Goal: Transaction & Acquisition: Obtain resource

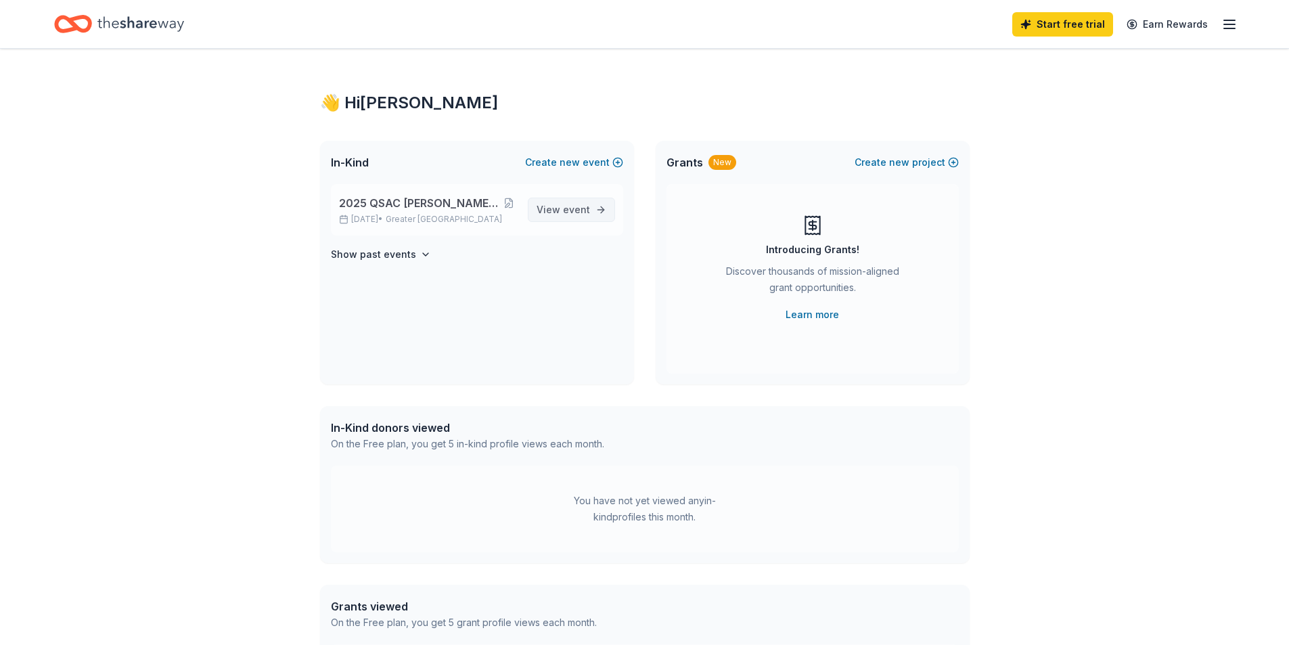
click at [563, 202] on span "View event" at bounding box center [562, 210] width 53 height 16
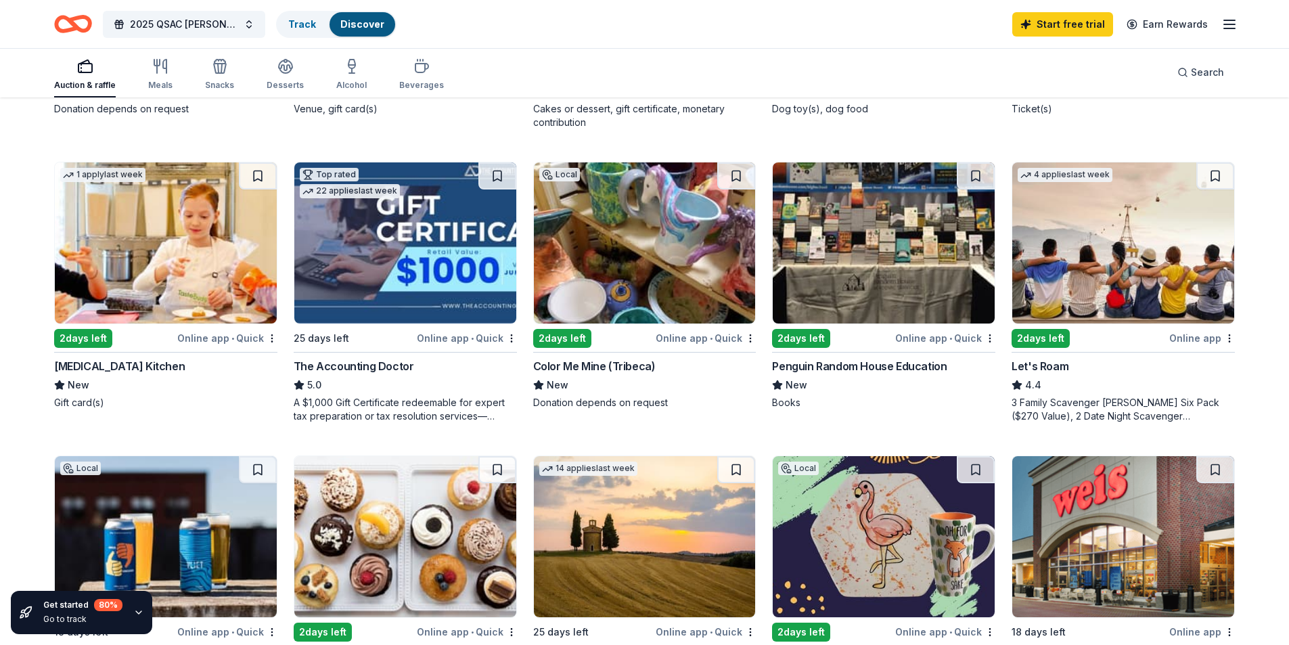
scroll to position [676, 0]
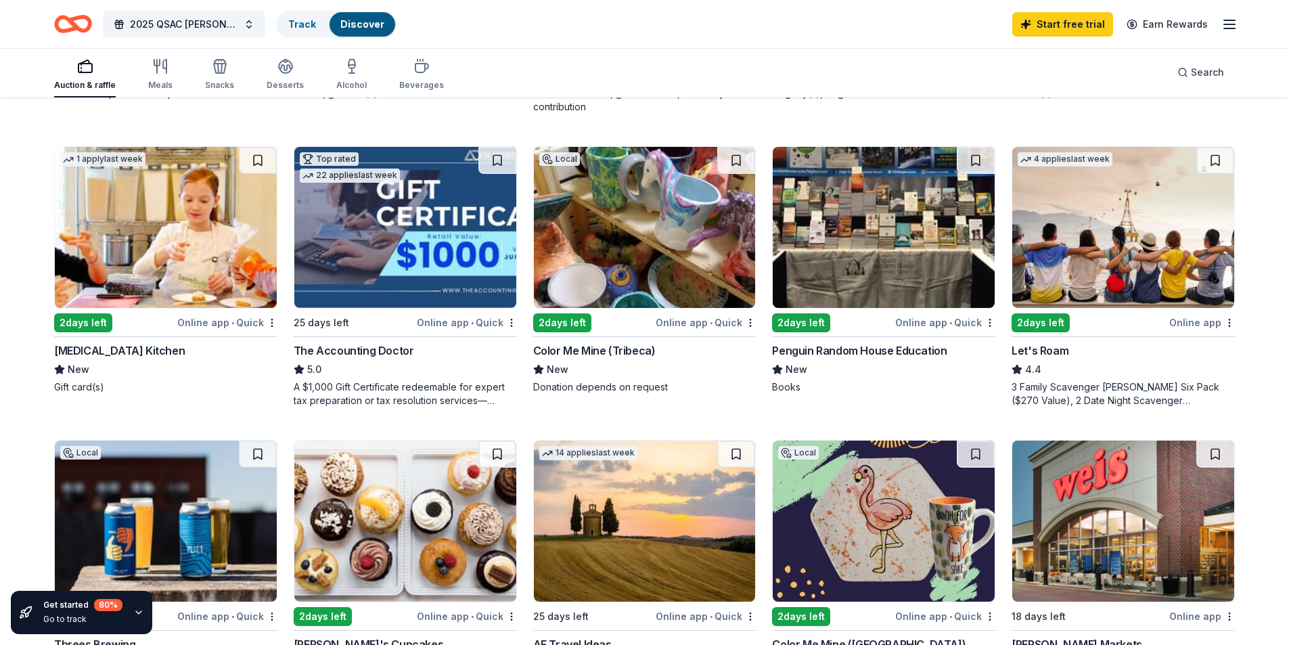
click at [641, 212] on img at bounding box center [645, 227] width 222 height 161
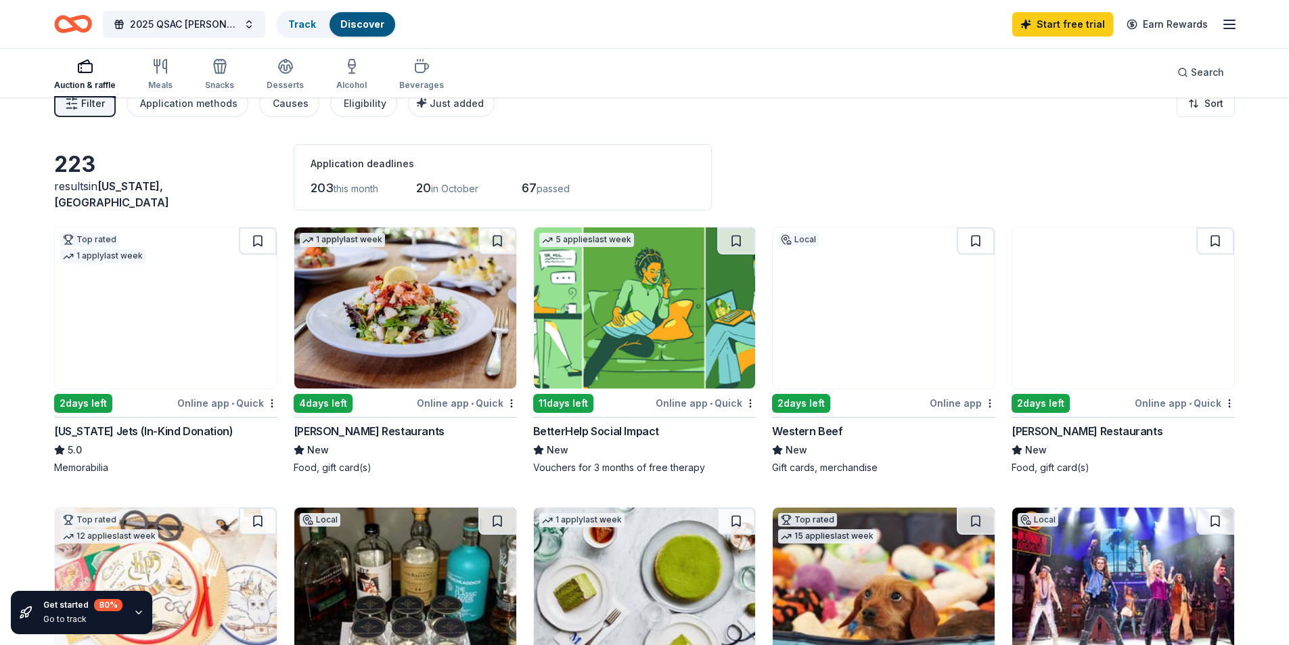
scroll to position [0, 0]
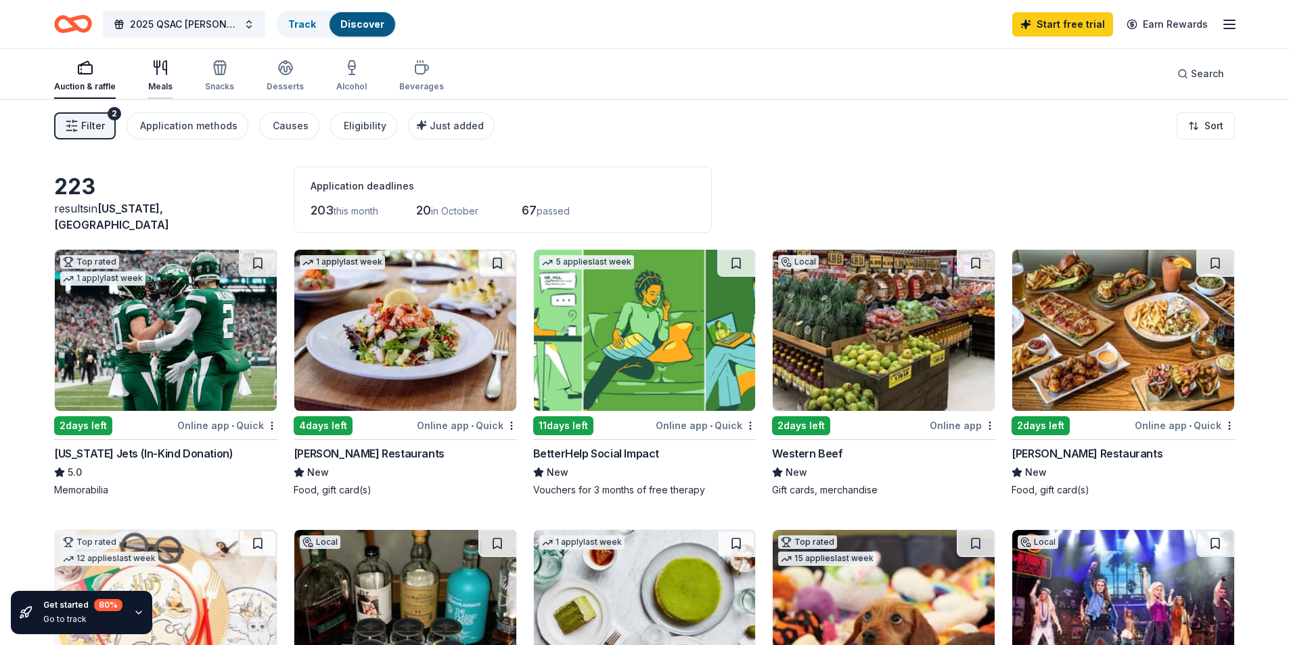
click at [160, 78] on div "Meals" at bounding box center [160, 76] width 24 height 32
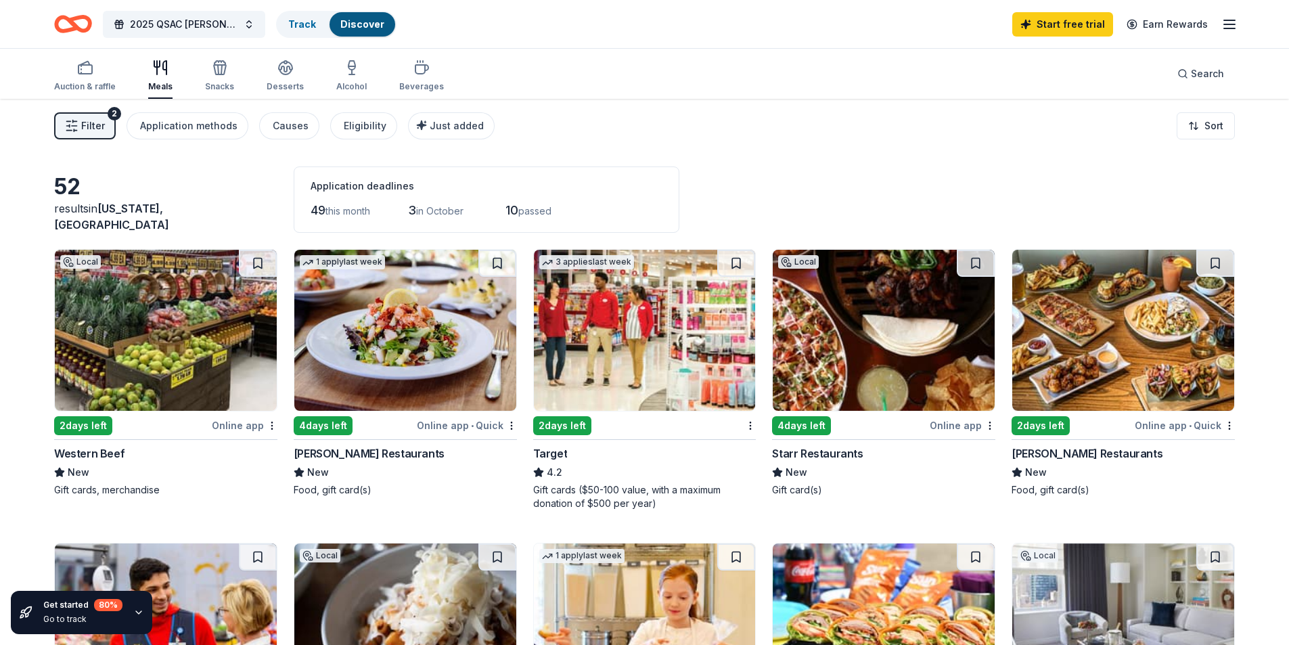
click at [645, 325] on img at bounding box center [645, 330] width 222 height 161
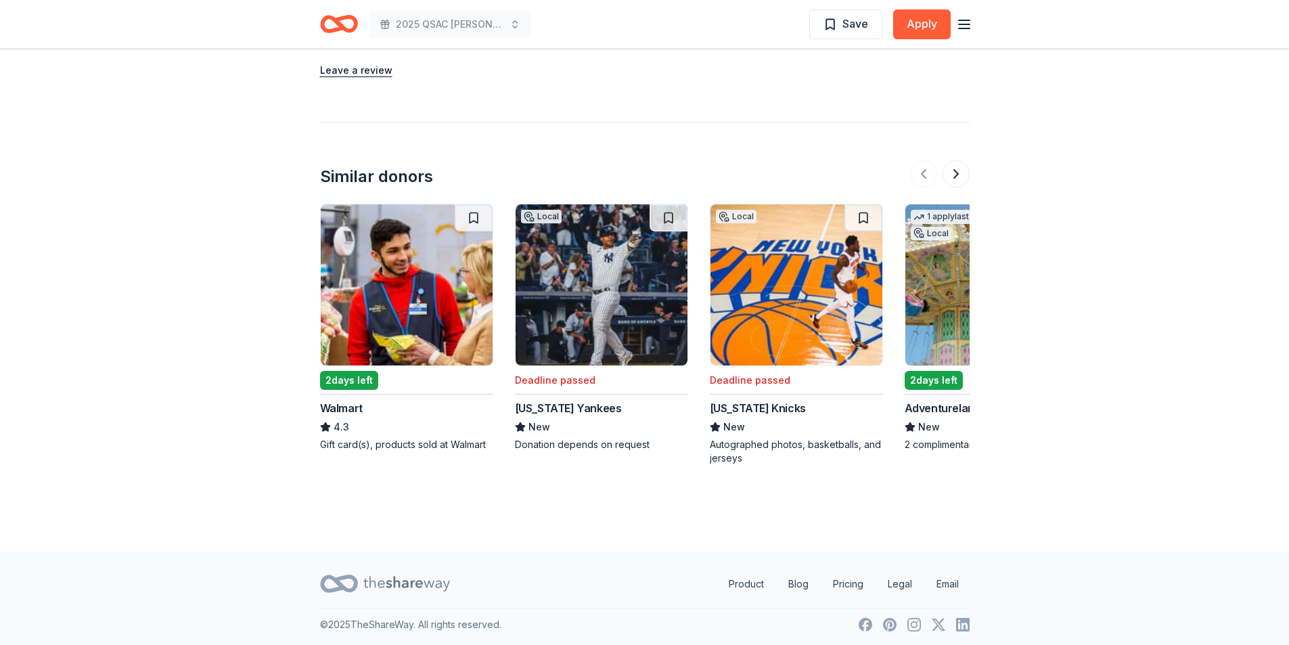
scroll to position [1154, 0]
